Goal: Information Seeking & Learning: Learn about a topic

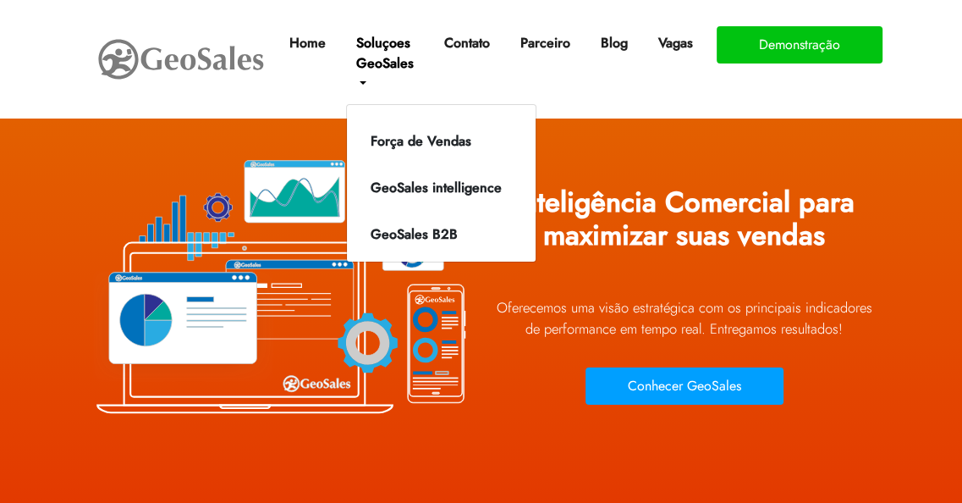
click at [373, 63] on link "Soluçoes GeoSales" at bounding box center [384, 63] width 71 height 74
click at [401, 184] on link "GeoSales intelligence" at bounding box center [436, 187] width 172 height 27
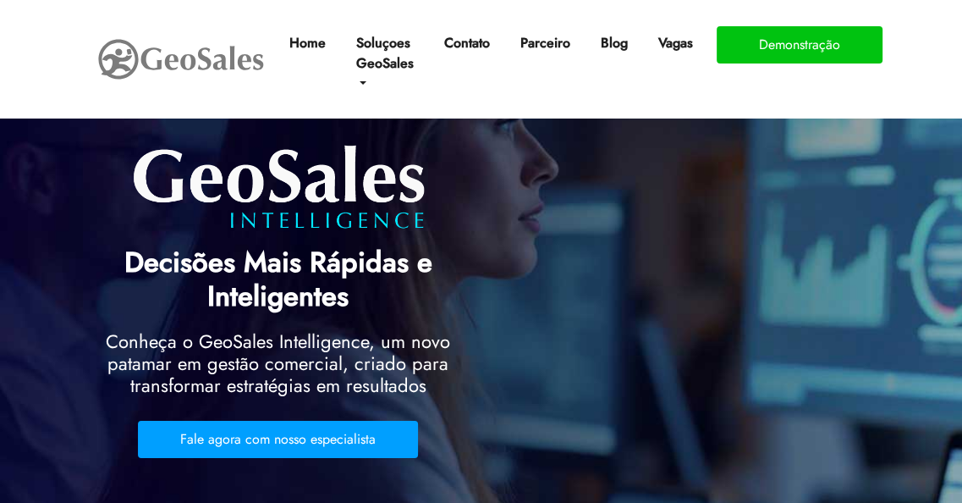
scroll to position [85, 0]
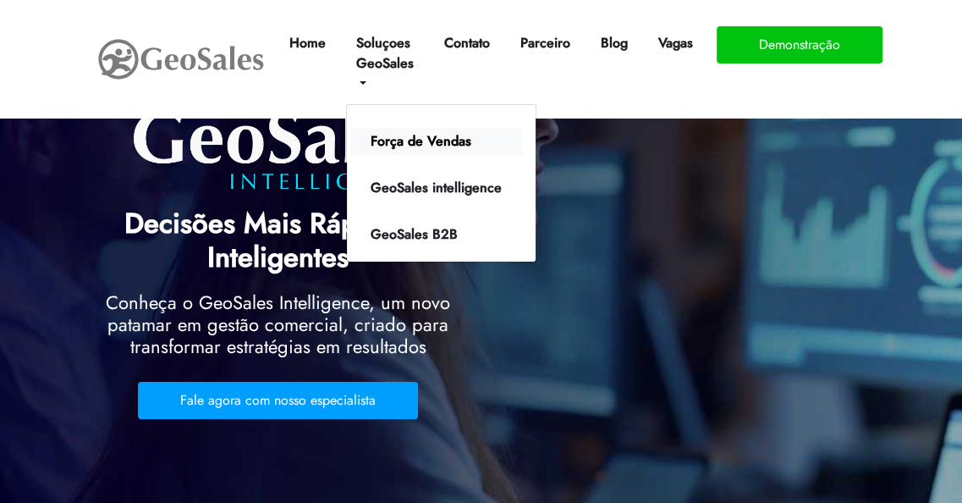
click at [405, 145] on link "Força de Vendas" at bounding box center [436, 141] width 172 height 27
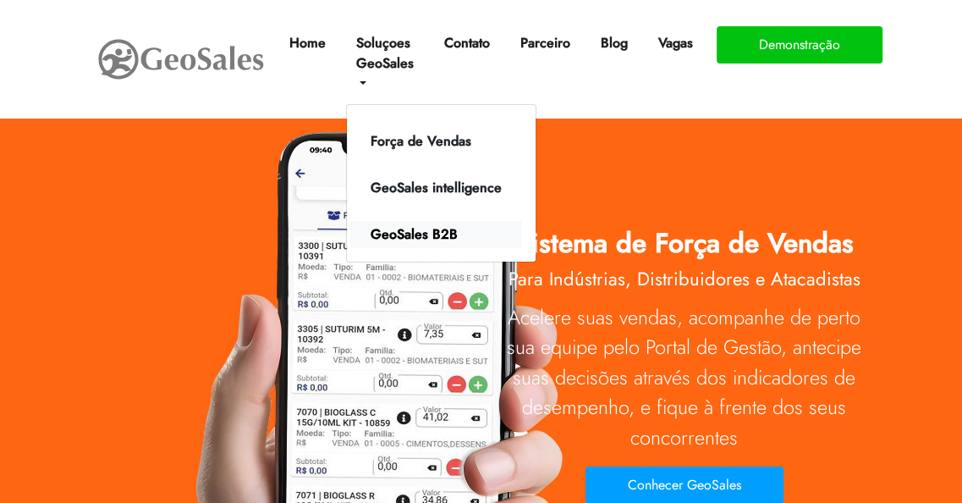
click at [407, 238] on link "GeoSales B2B" at bounding box center [436, 234] width 172 height 27
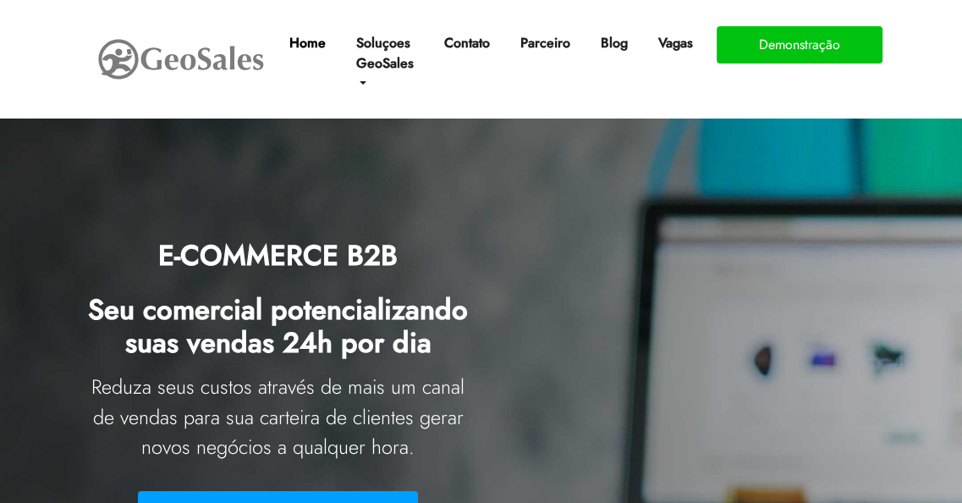
click at [305, 47] on link "Home" at bounding box center [308, 43] width 50 height 34
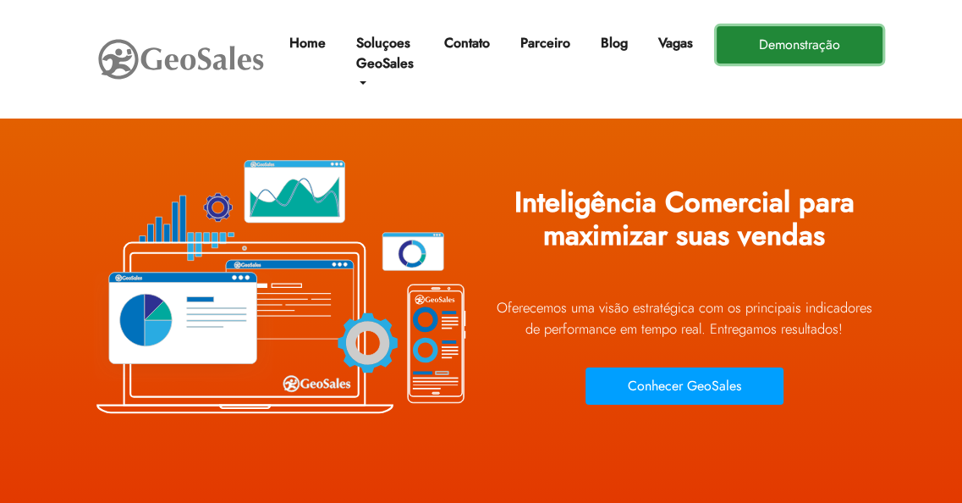
click at [741, 45] on button "Demonstração" at bounding box center [800, 44] width 166 height 37
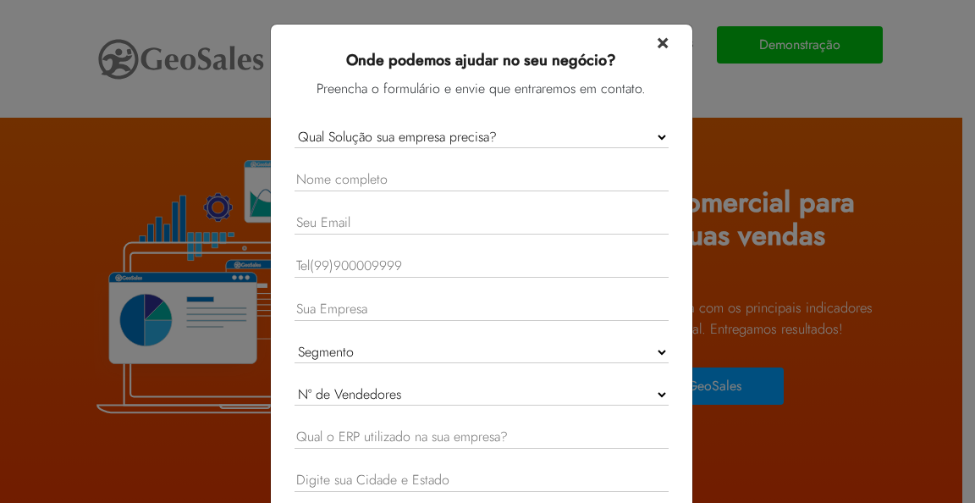
click at [657, 47] on span "×" at bounding box center [663, 41] width 12 height 30
